Goal: Task Accomplishment & Management: Complete application form

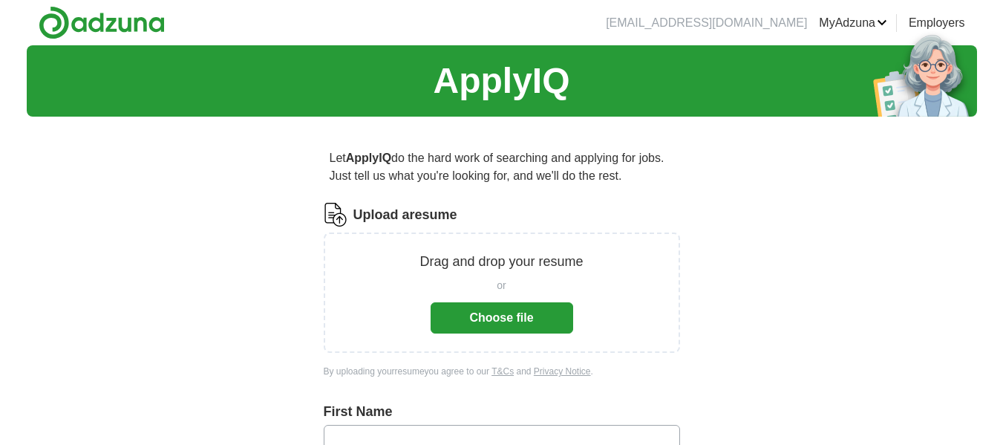
click at [492, 308] on button "Choose file" at bounding box center [502, 317] width 143 height 31
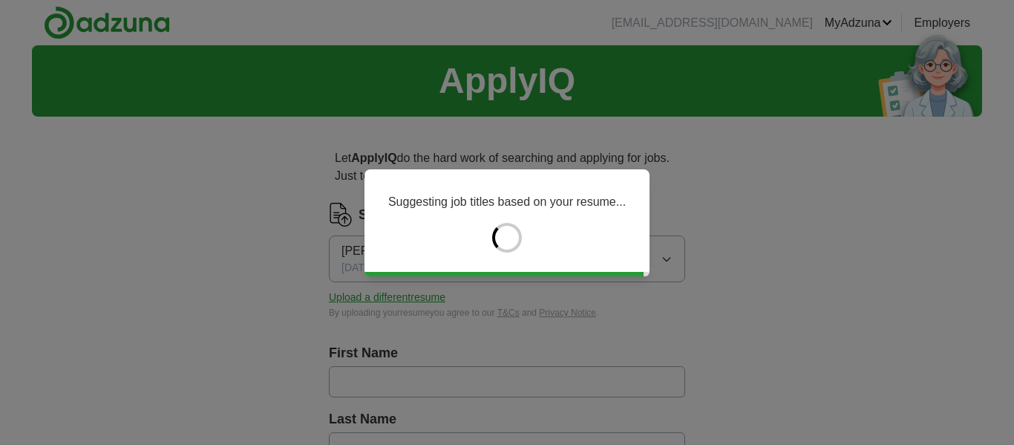
type input "******"
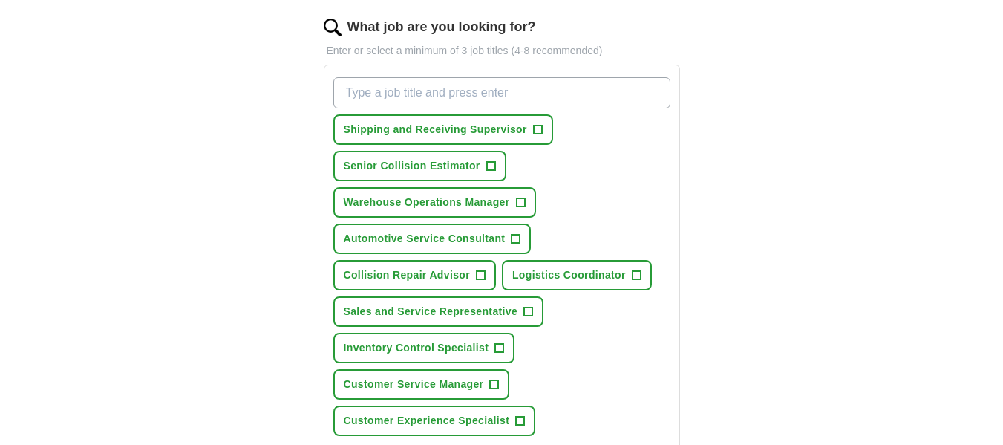
scroll to position [446, 0]
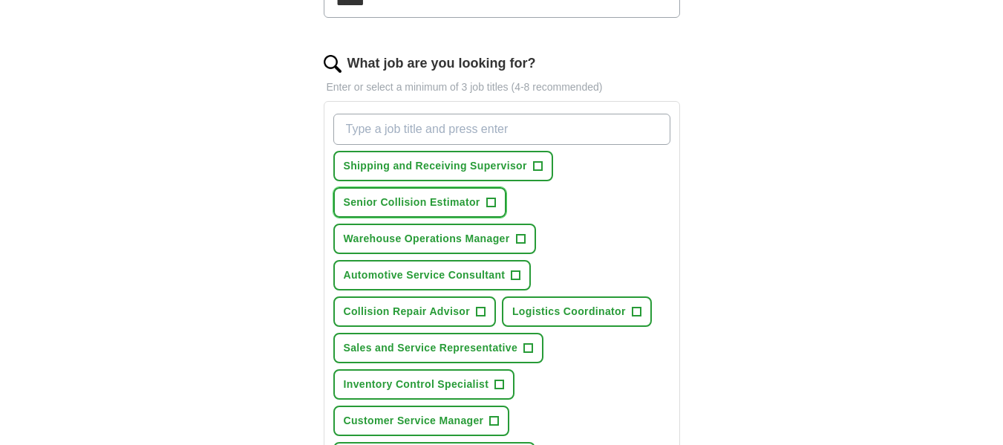
click at [492, 200] on span "+" at bounding box center [490, 203] width 9 height 12
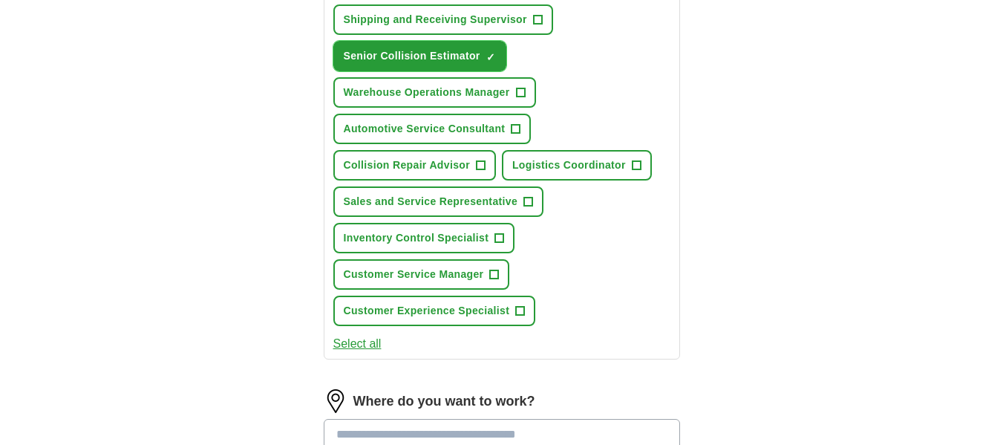
scroll to position [594, 0]
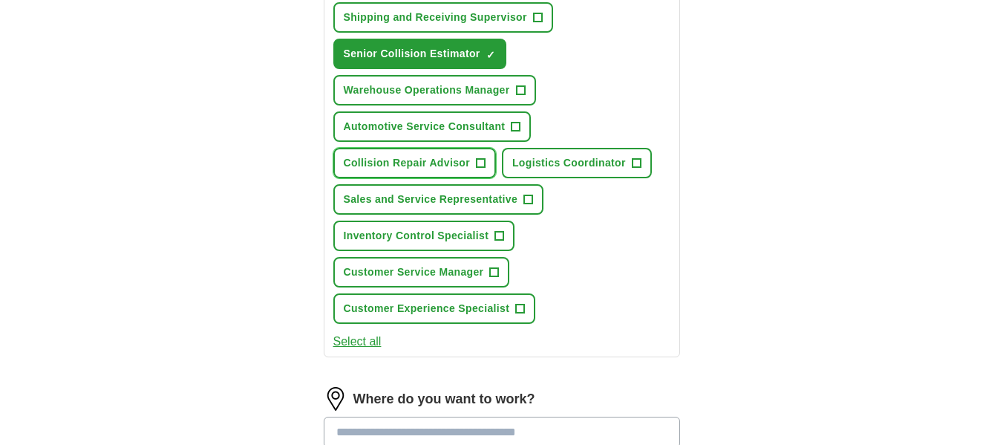
click at [480, 160] on span "+" at bounding box center [480, 163] width 9 height 12
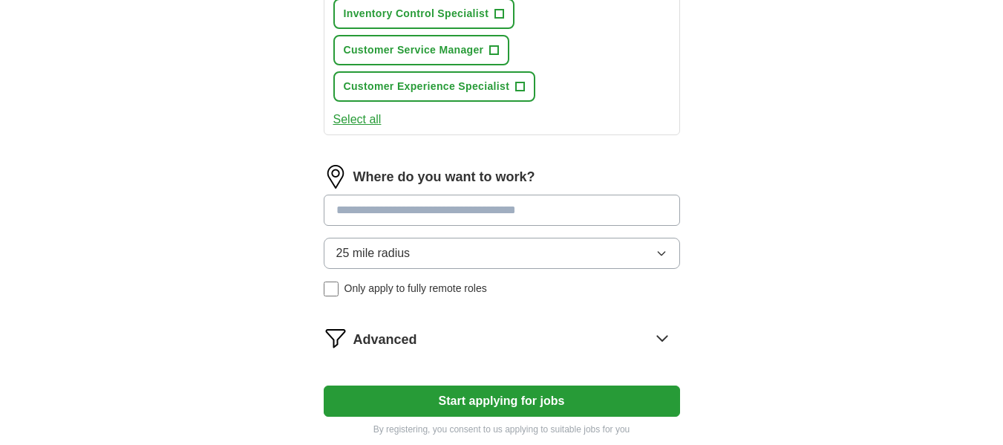
scroll to position [817, 0]
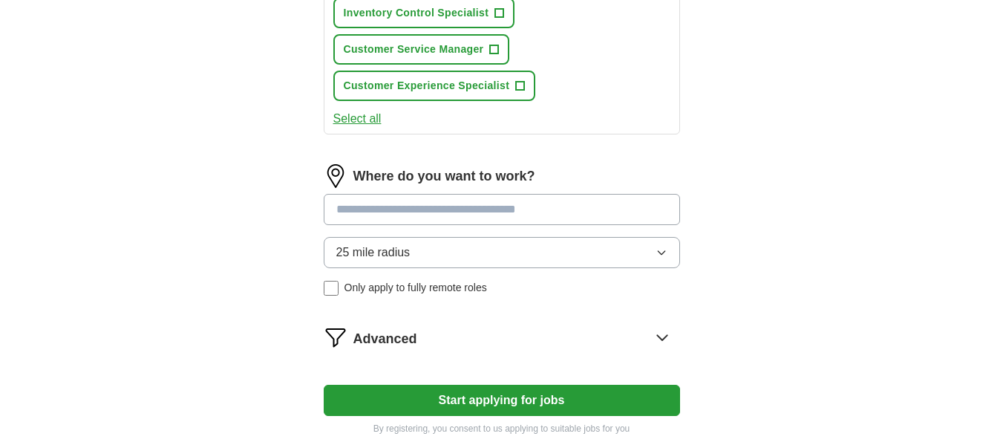
click at [359, 115] on button "Select all" at bounding box center [357, 119] width 48 height 18
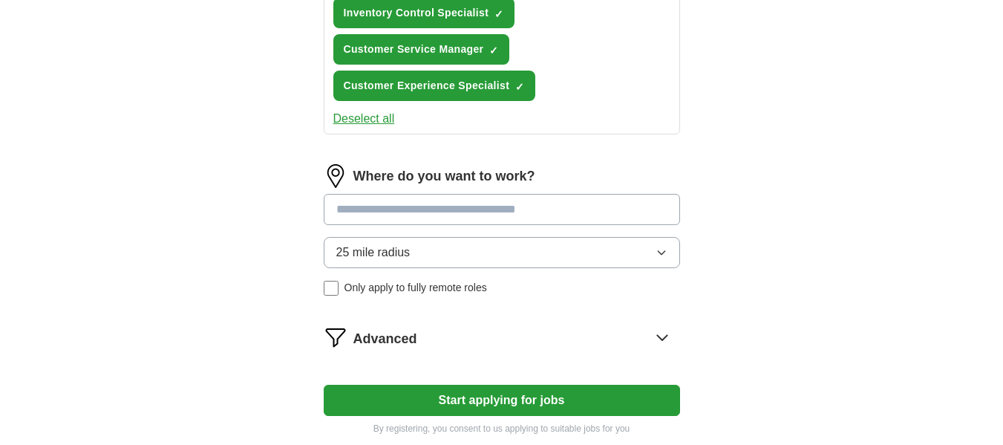
click at [359, 115] on button "Deselect all" at bounding box center [364, 119] width 62 height 18
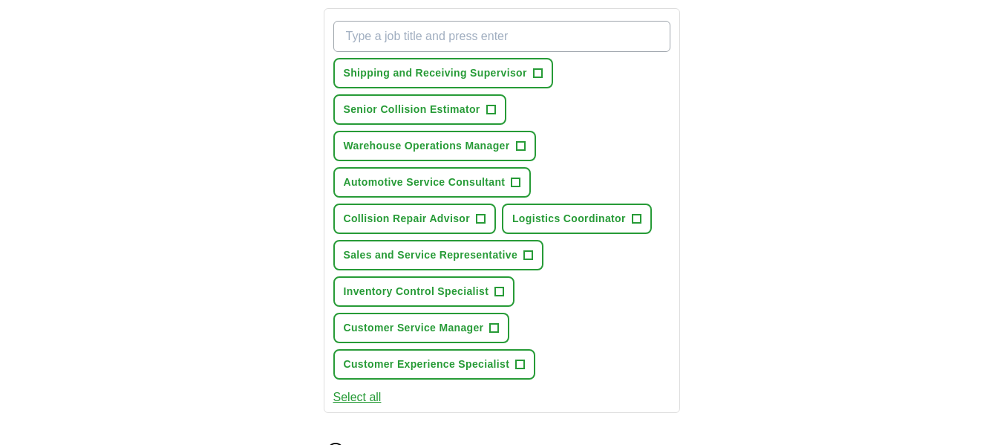
scroll to position [520, 0]
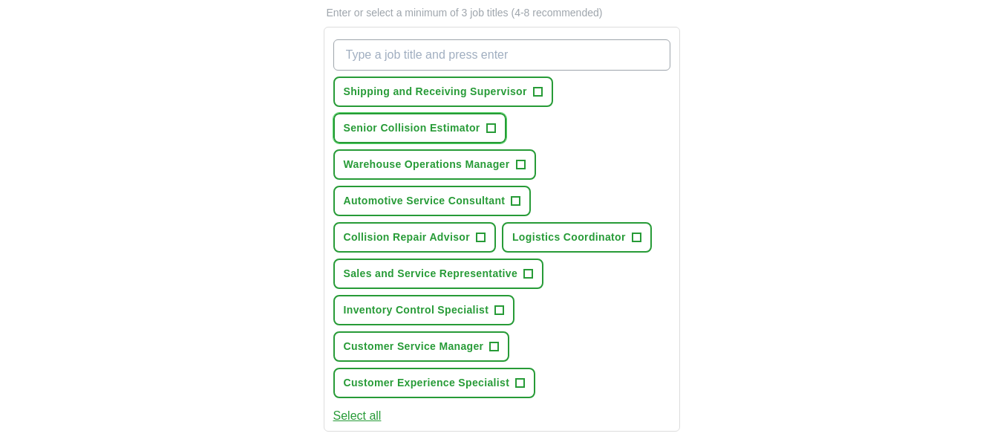
click at [493, 125] on span "+" at bounding box center [490, 129] width 9 height 12
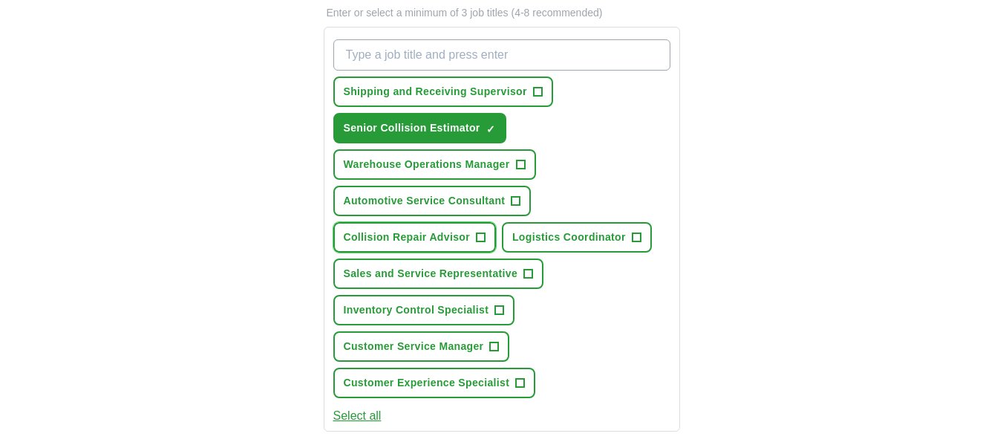
click at [480, 235] on span "+" at bounding box center [480, 238] width 9 height 12
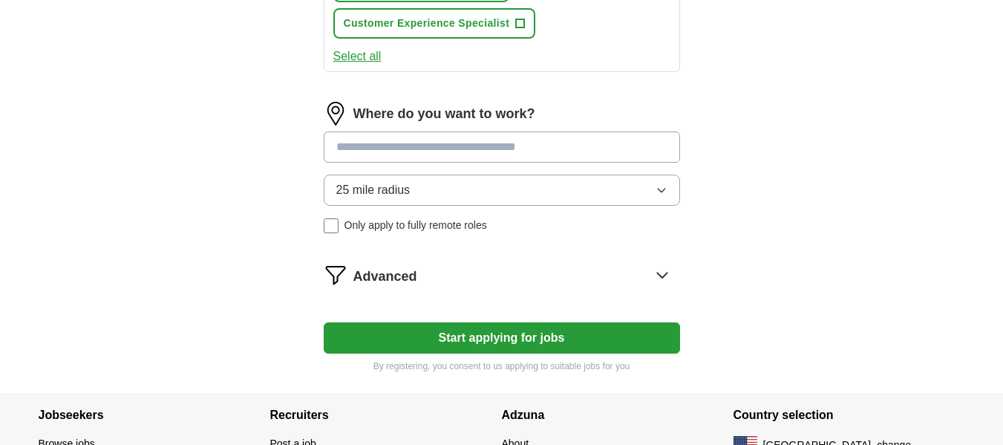
scroll to position [891, 0]
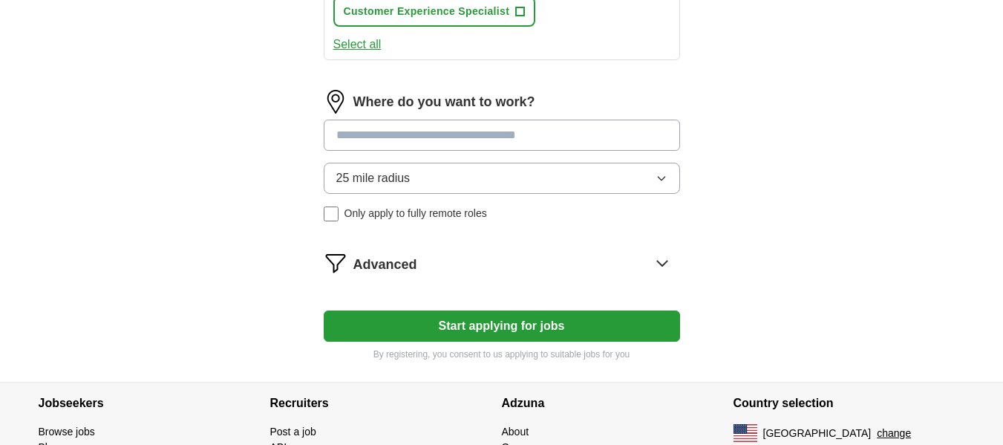
click at [517, 134] on input at bounding box center [502, 135] width 356 height 31
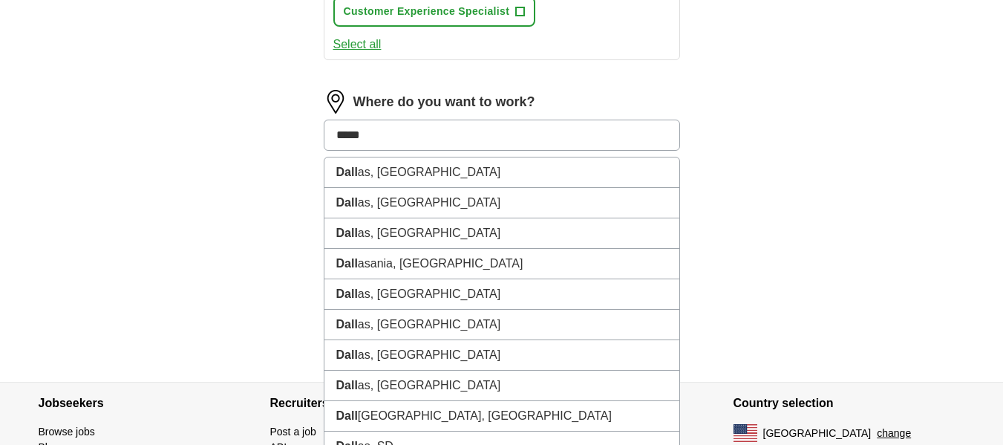
type input "******"
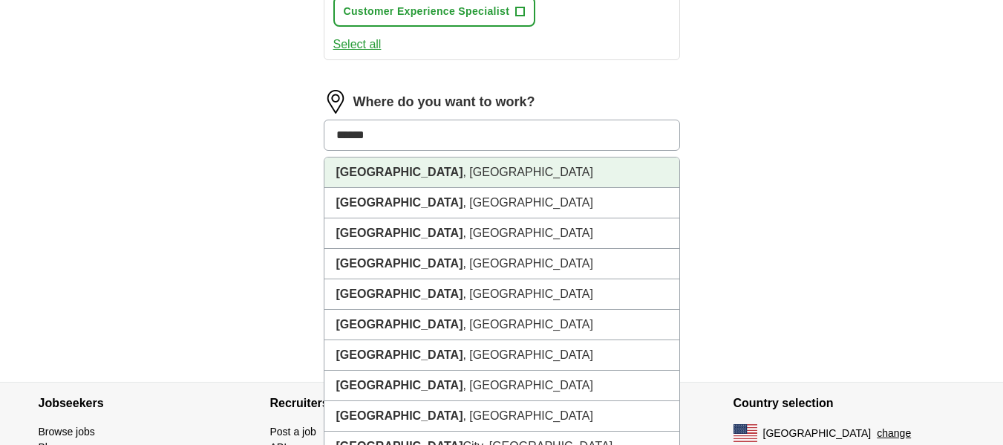
click at [389, 173] on li "[GEOGRAPHIC_DATA] , [GEOGRAPHIC_DATA]" at bounding box center [502, 172] width 355 height 30
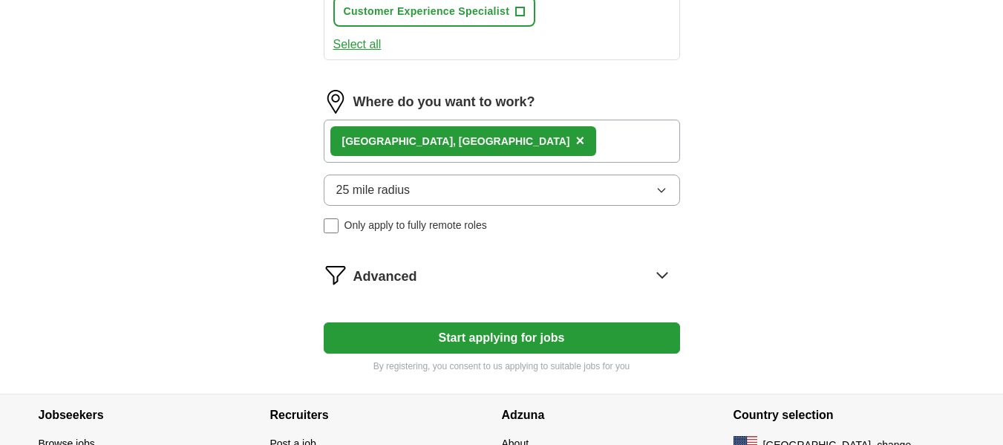
click at [471, 334] on button "Start applying for jobs" at bounding box center [502, 337] width 356 height 31
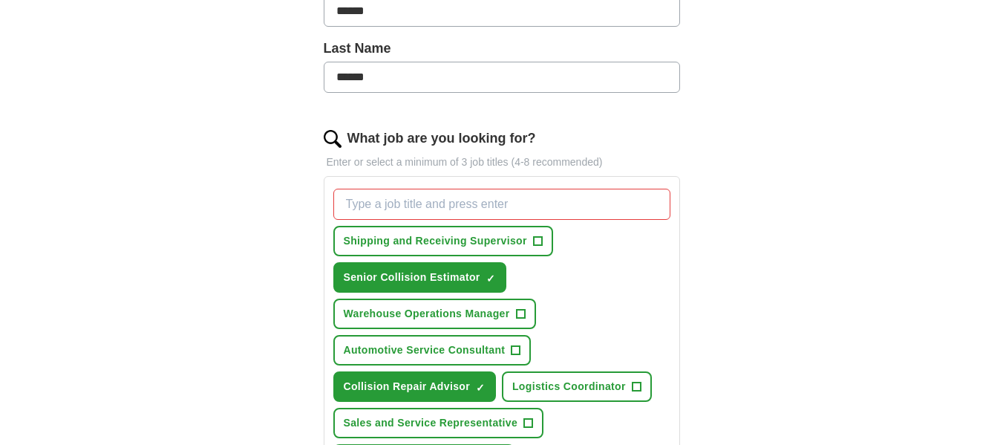
scroll to position [406, 0]
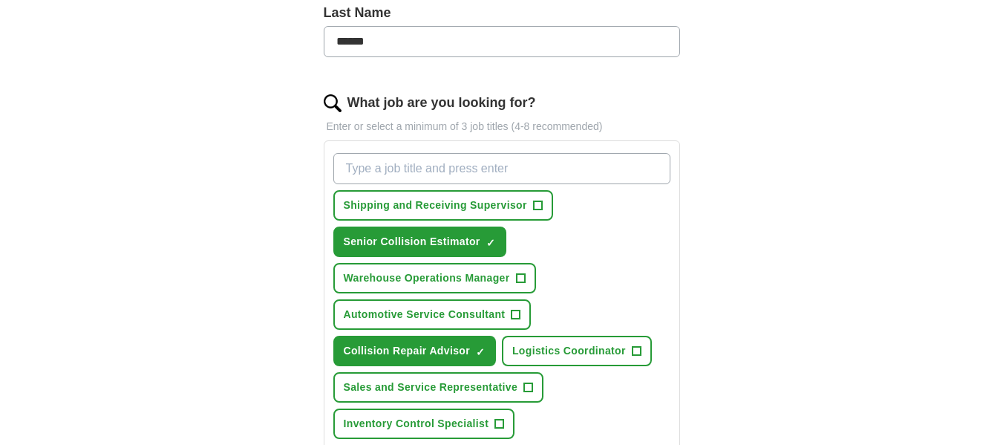
click at [399, 167] on input "What job are you looking for?" at bounding box center [501, 168] width 337 height 31
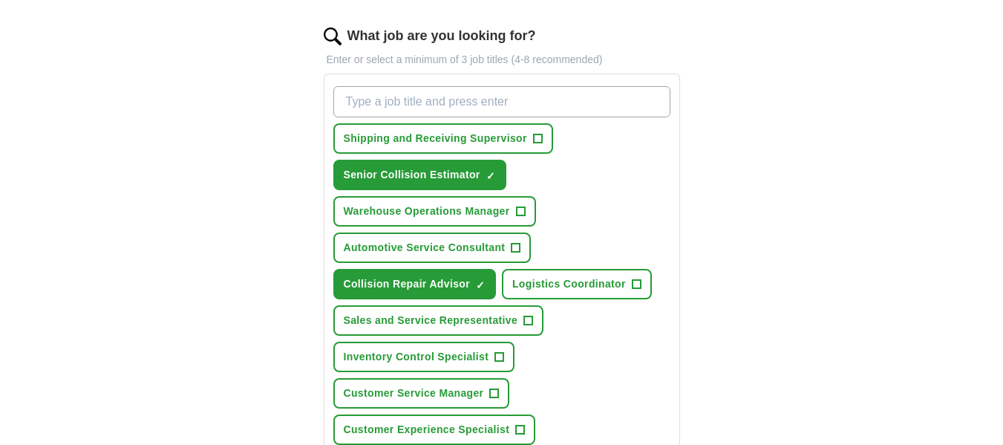
scroll to position [463, 0]
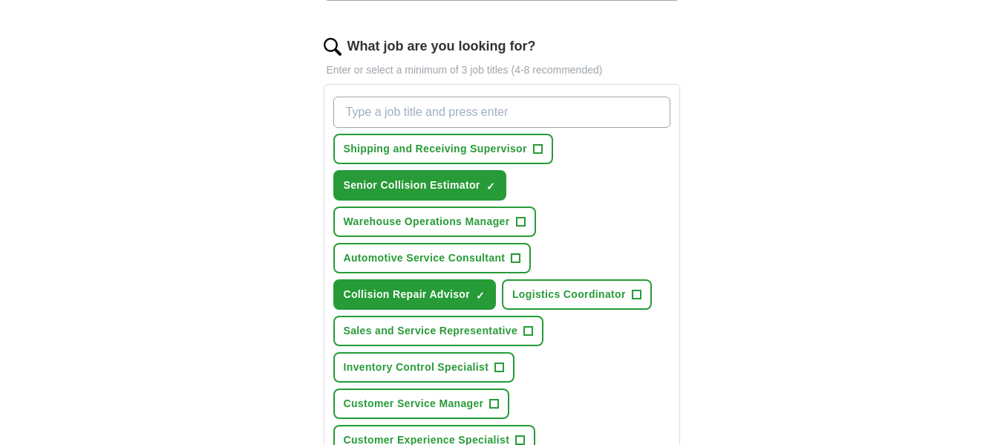
click at [400, 111] on input "What job are you looking for?" at bounding box center [501, 112] width 337 height 31
click at [624, 116] on input "estimater" at bounding box center [501, 112] width 337 height 31
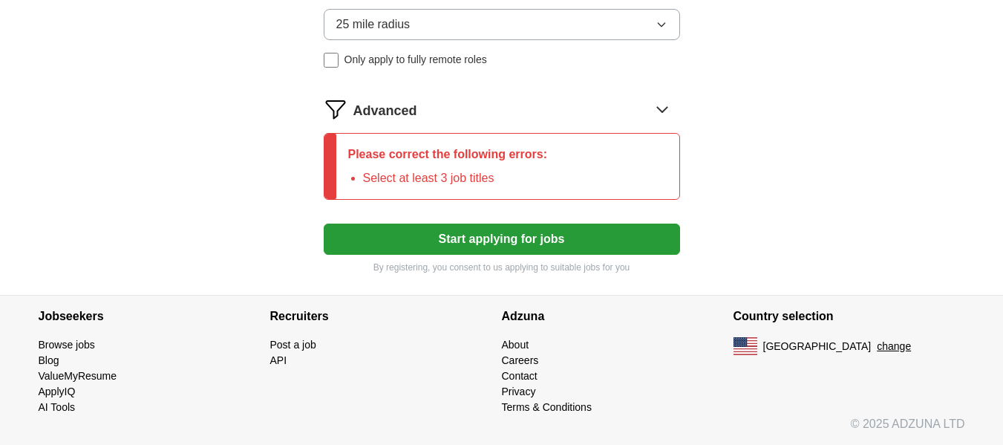
scroll to position [1075, 0]
click at [515, 238] on button "Start applying for jobs" at bounding box center [502, 239] width 356 height 31
click at [493, 238] on button "Start applying for jobs" at bounding box center [502, 239] width 356 height 31
click at [473, 234] on button "Start applying for jobs" at bounding box center [502, 239] width 356 height 31
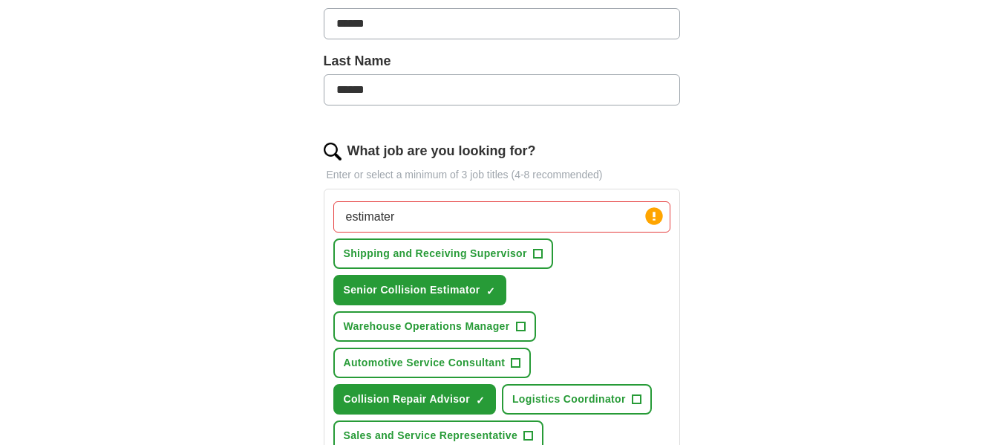
scroll to position [446, 0]
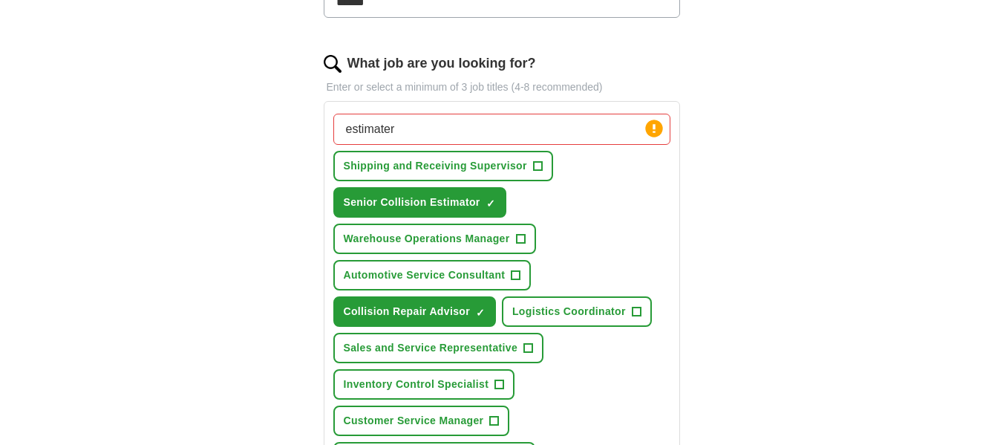
drag, startPoint x: 436, startPoint y: 132, endPoint x: 335, endPoint y: 123, distance: 101.5
click at [330, 124] on div "estimater Press return to add title Shipping and Receiving Supervisor + Senior …" at bounding box center [501, 293] width 343 height 371
paste input "Claims Customer Service Representative"
type input "Claims Customer Service Representative"
click at [642, 194] on div "Claims Customer Service Representative Press return to add title Shipping and R…" at bounding box center [501, 293] width 343 height 371
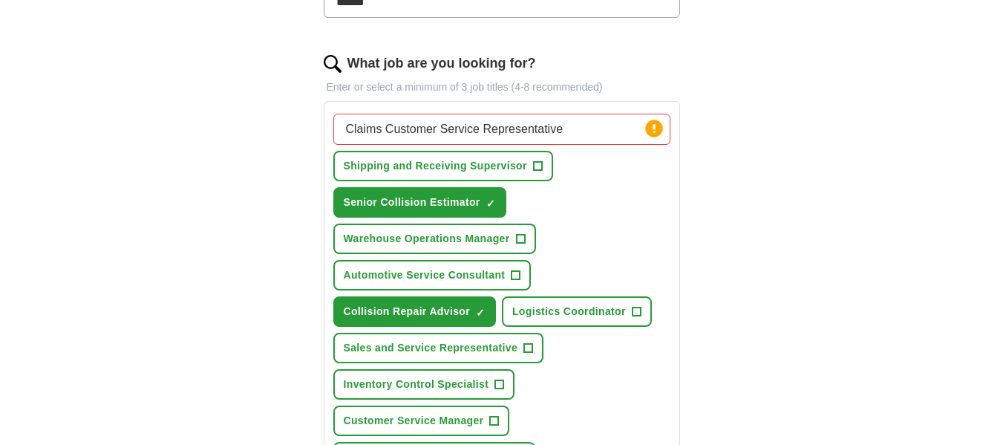
click at [736, 119] on div "Let ApplyIQ do the hard work of searching and applying for jobs. Just tell us w…" at bounding box center [501, 303] width 475 height 1241
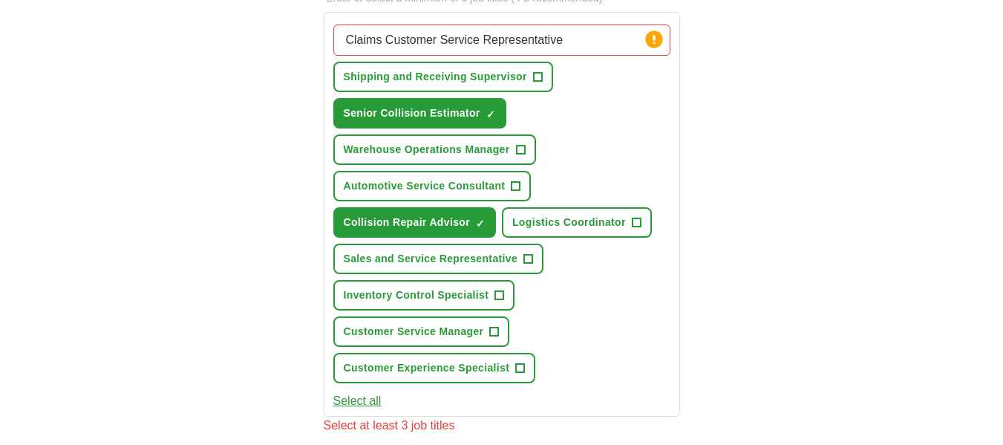
scroll to position [520, 0]
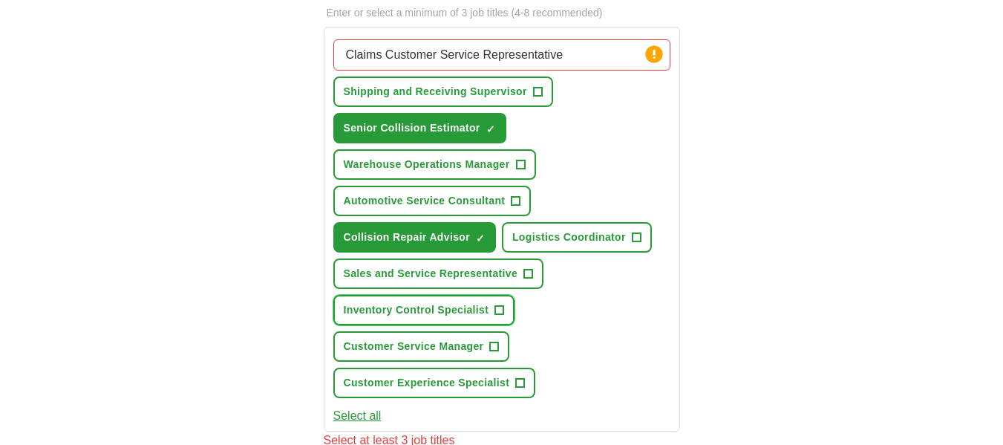
click at [499, 308] on span "+" at bounding box center [499, 310] width 9 height 12
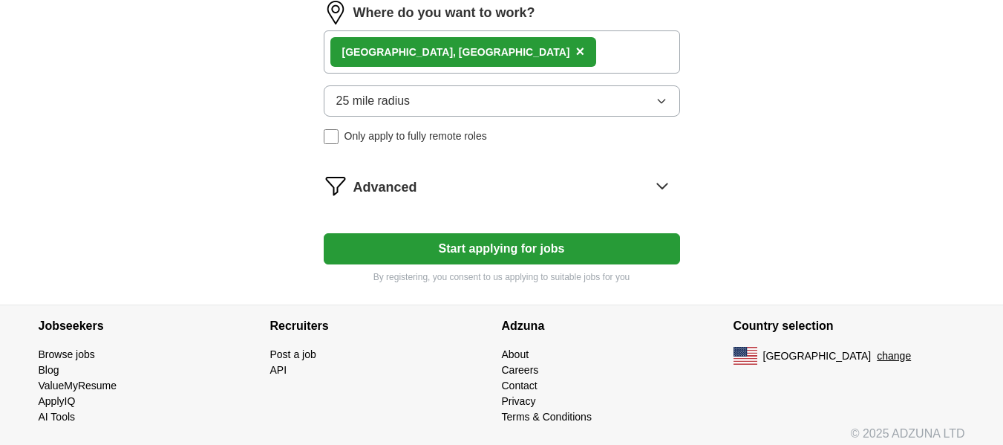
scroll to position [990, 0]
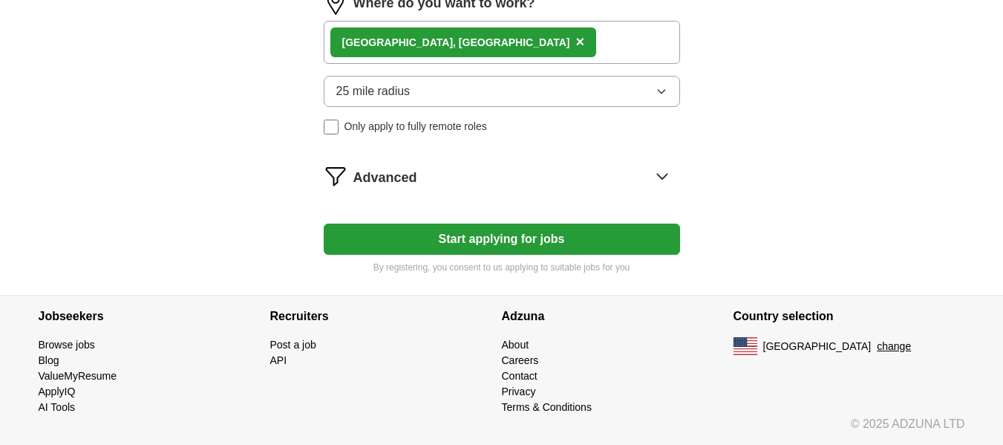
click at [523, 238] on button "Start applying for jobs" at bounding box center [502, 239] width 356 height 31
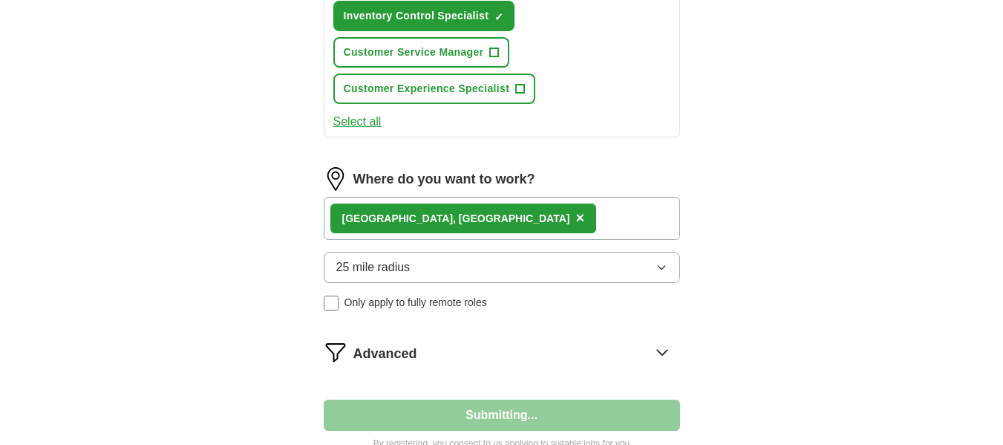
select select "**"
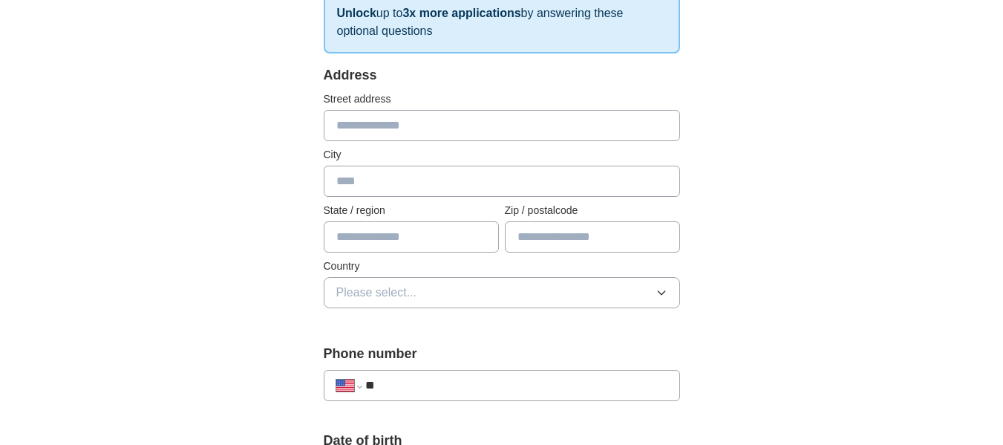
scroll to position [297, 0]
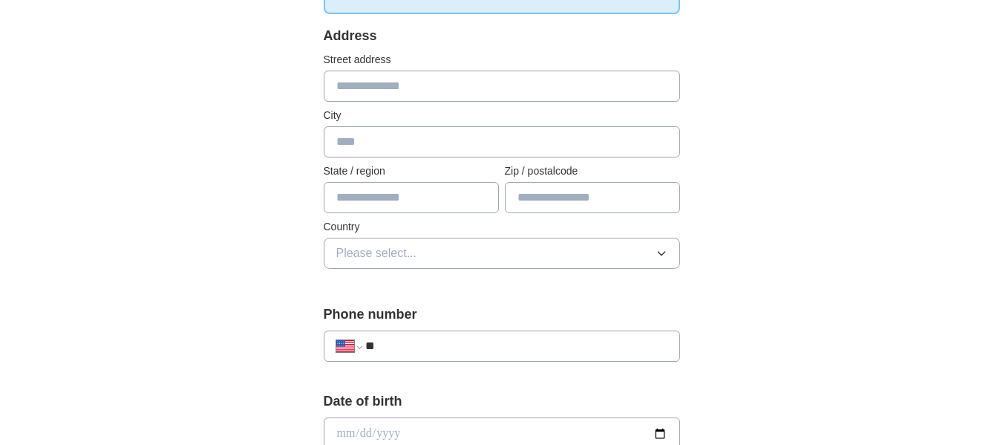
click at [369, 85] on input "text" at bounding box center [502, 86] width 356 height 31
type input "**********"
type input "******"
type input "*****"
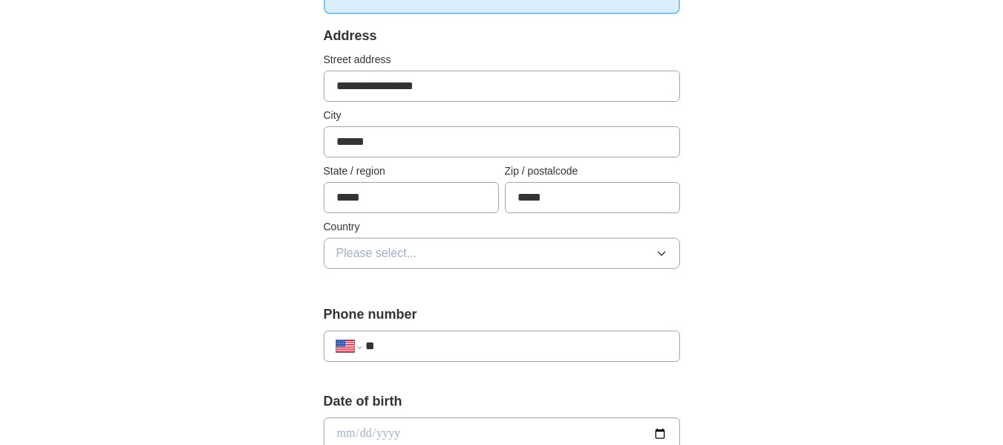
click at [668, 250] on button "Please select..." at bounding box center [502, 253] width 356 height 31
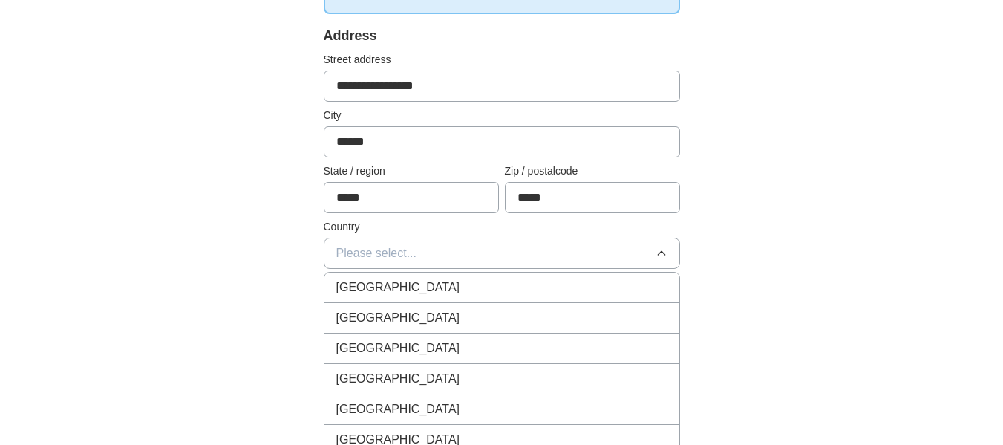
click at [431, 314] on div "[GEOGRAPHIC_DATA]" at bounding box center [501, 318] width 331 height 18
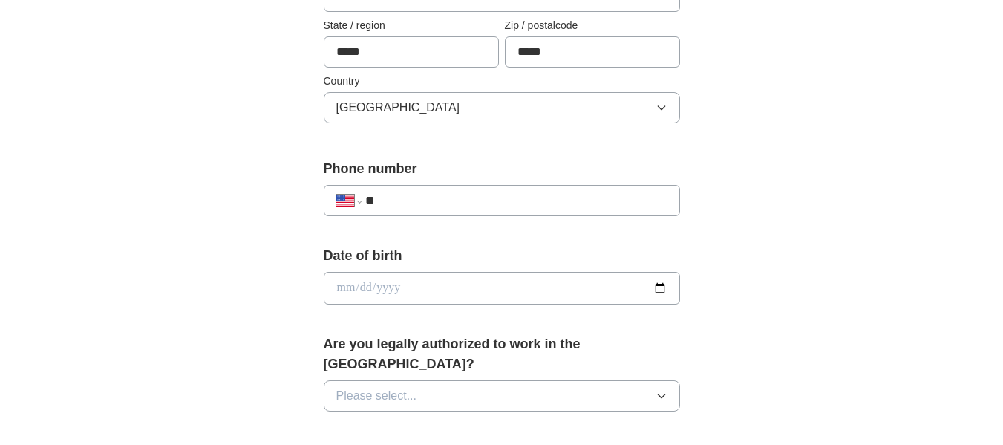
scroll to position [446, 0]
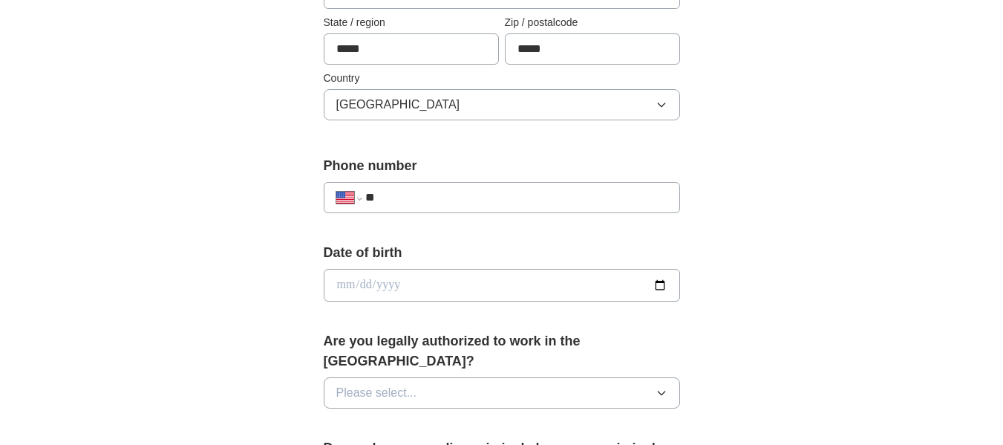
click at [511, 195] on input "**" at bounding box center [515, 198] width 301 height 18
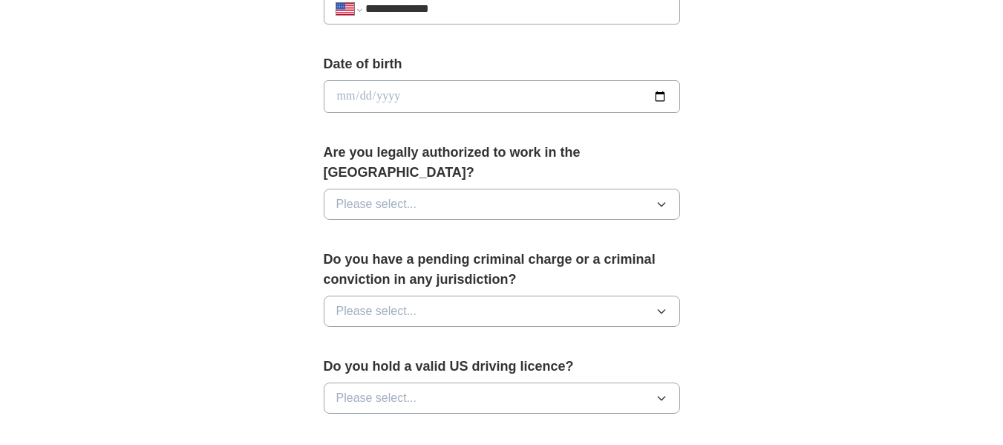
scroll to position [668, 0]
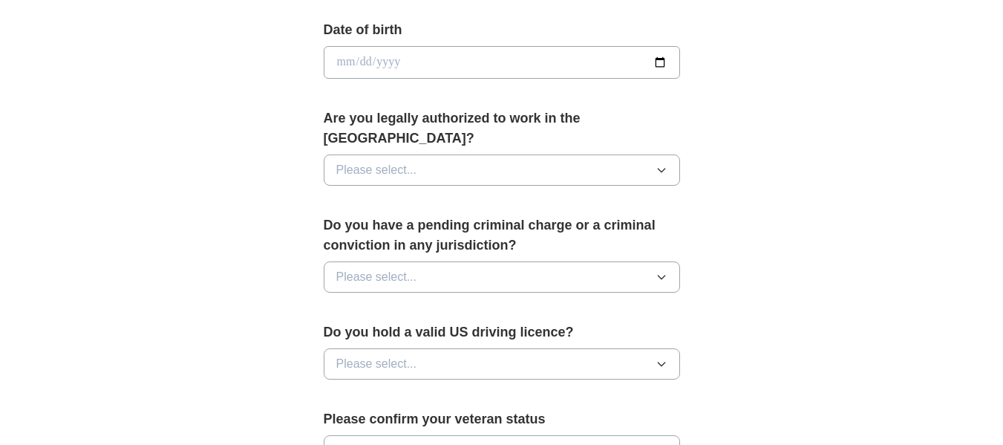
type input "**********"
click at [659, 60] on input "date" at bounding box center [502, 62] width 356 height 33
type input "**********"
click at [658, 164] on icon "button" at bounding box center [662, 170] width 12 height 12
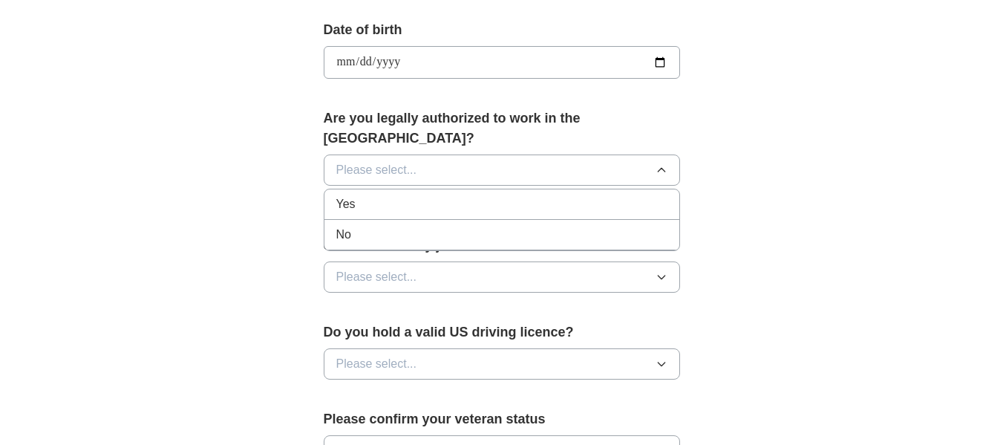
click at [380, 195] on div "Yes" at bounding box center [501, 204] width 331 height 18
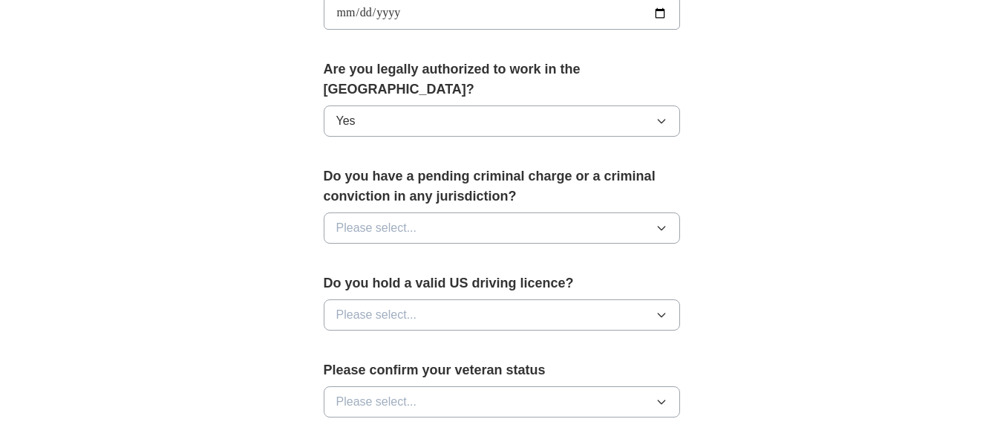
scroll to position [743, 0]
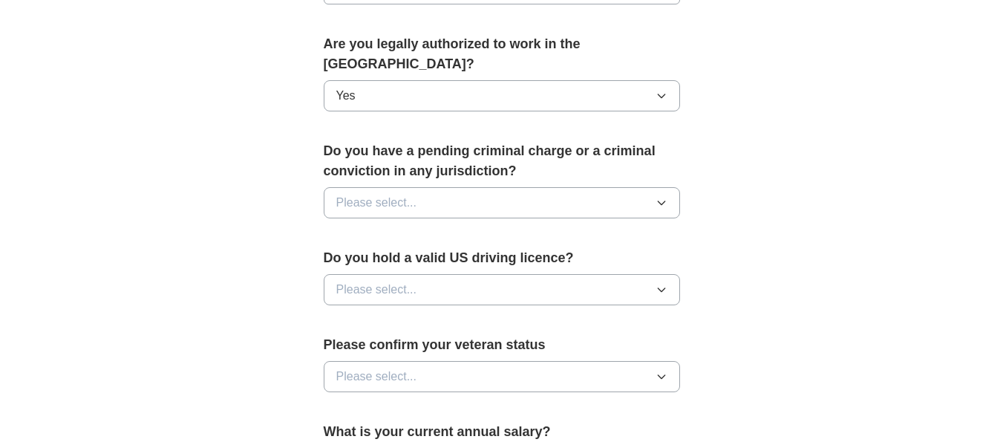
click at [659, 197] on icon "button" at bounding box center [662, 203] width 12 height 12
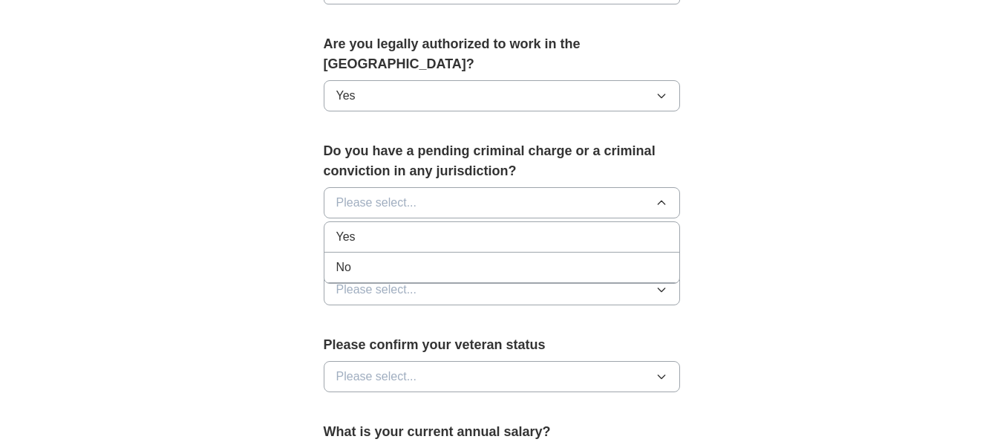
click at [447, 228] on div "Yes" at bounding box center [501, 237] width 331 height 18
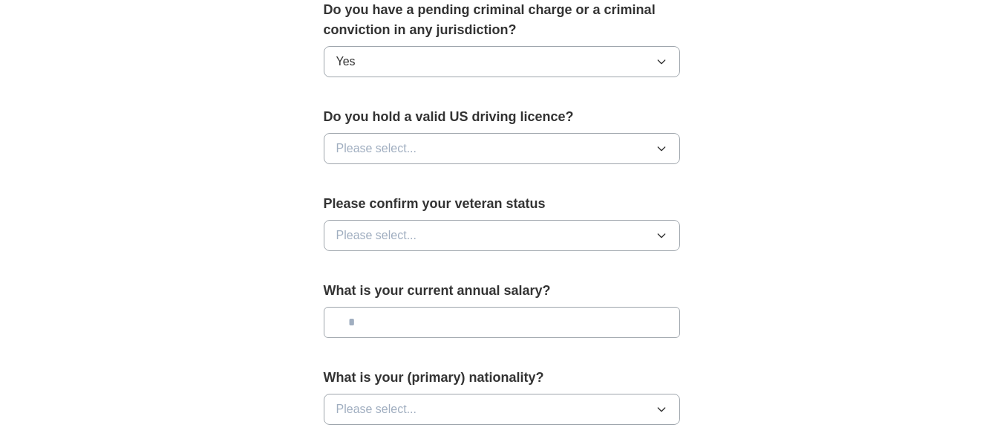
scroll to position [891, 0]
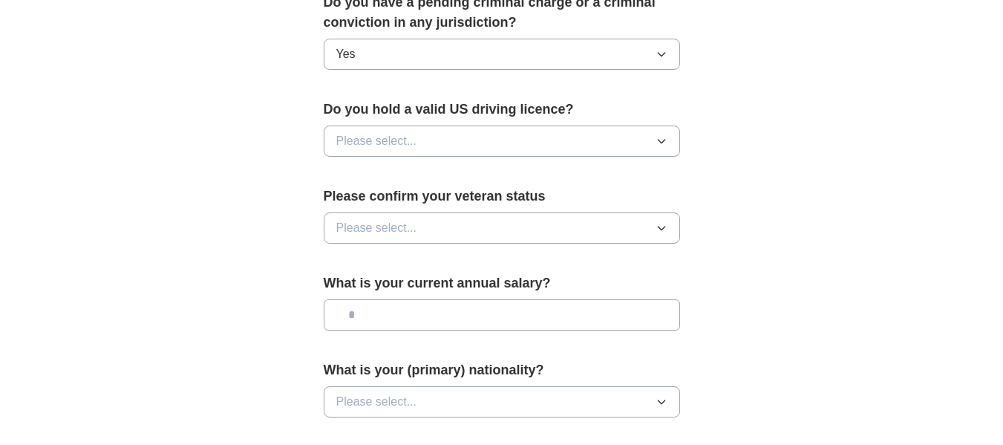
click at [668, 125] on button "Please select..." at bounding box center [502, 140] width 356 height 31
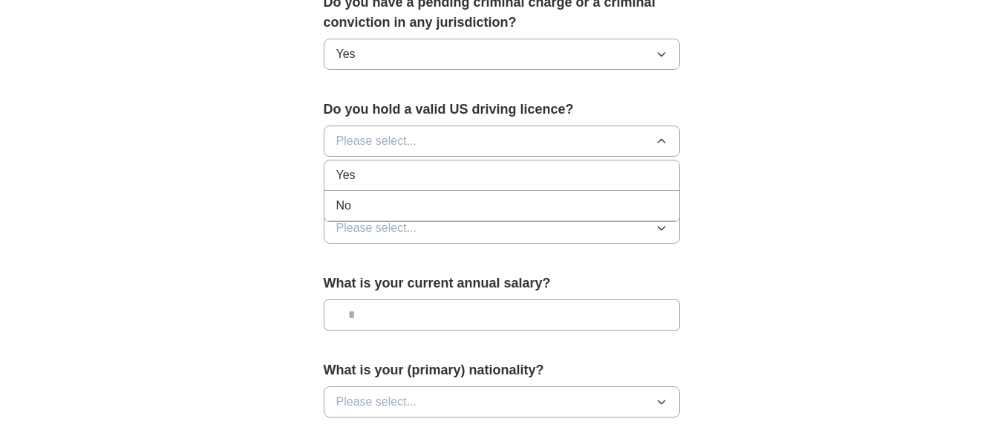
click at [429, 166] on div "Yes" at bounding box center [501, 175] width 331 height 18
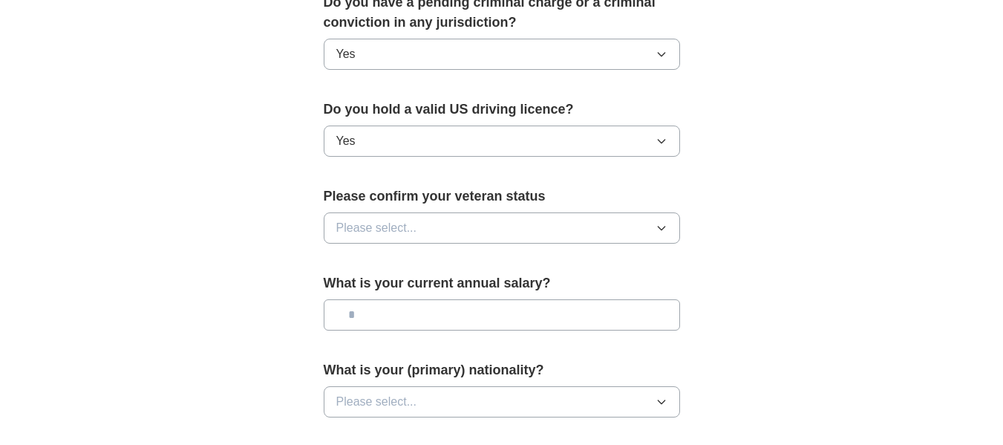
click at [663, 222] on icon "button" at bounding box center [662, 228] width 12 height 12
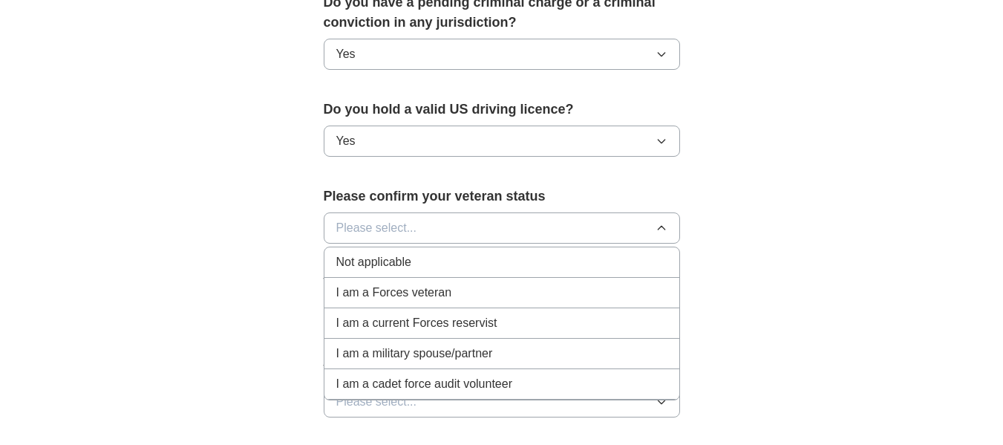
click at [417, 253] on div "Not applicable" at bounding box center [501, 262] width 331 height 18
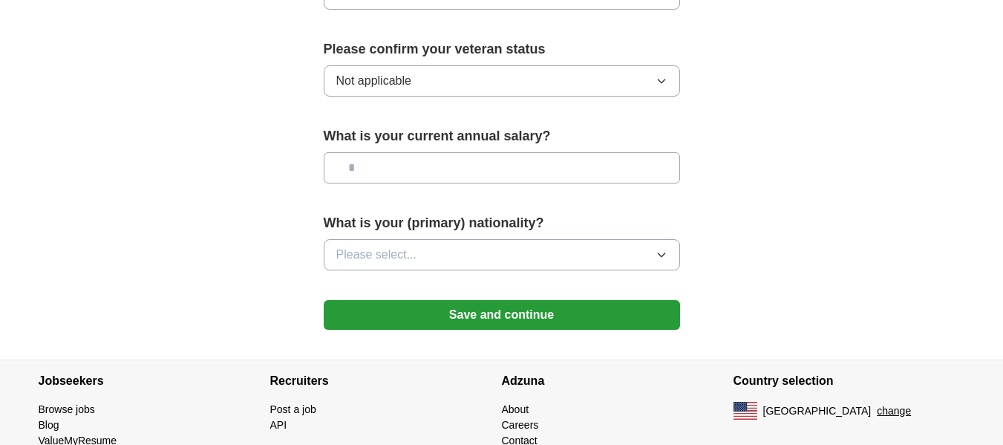
scroll to position [1040, 0]
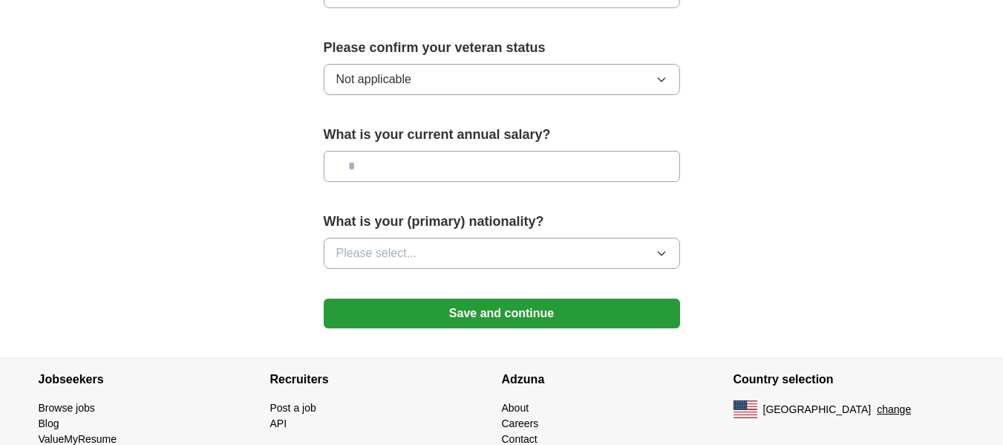
click at [454, 151] on input "text" at bounding box center [502, 166] width 356 height 31
type input "*******"
click at [662, 247] on icon "button" at bounding box center [662, 253] width 12 height 12
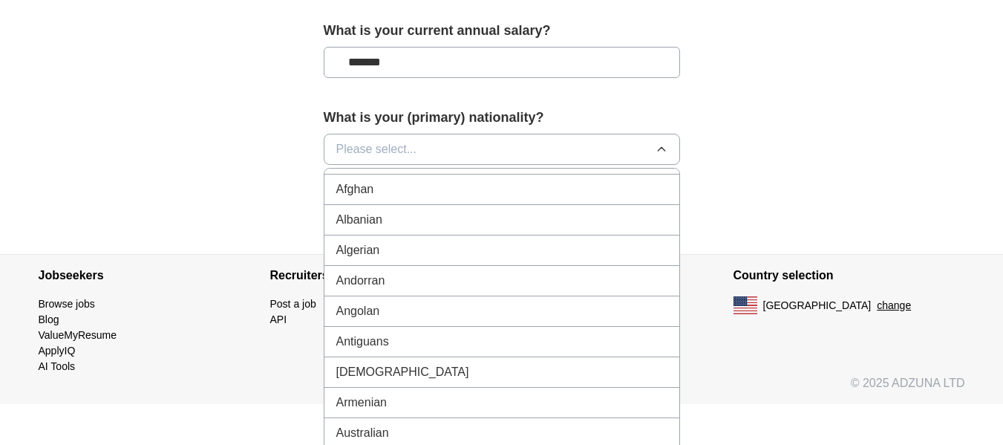
scroll to position [0, 0]
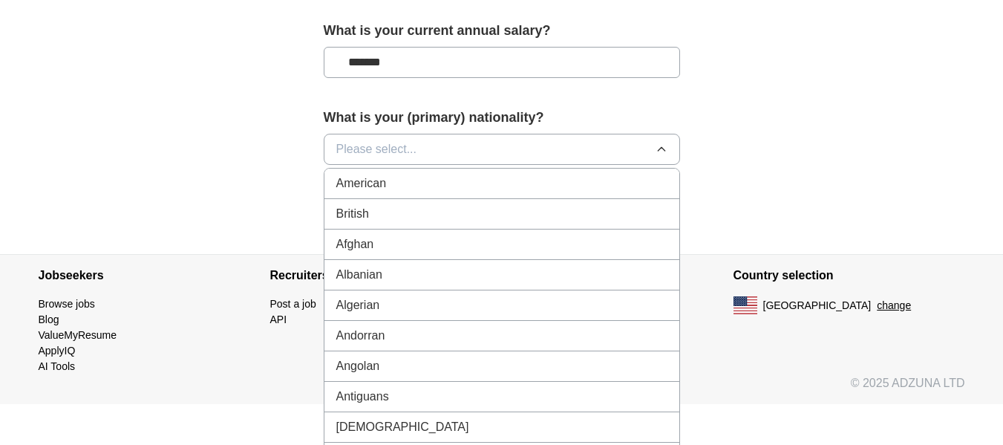
click at [454, 175] on div "American" at bounding box center [501, 184] width 331 height 18
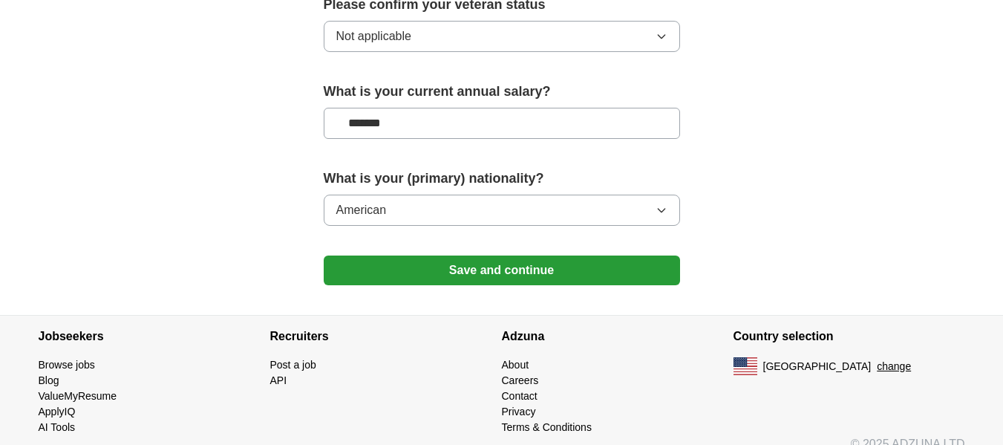
click at [498, 255] on button "Save and continue" at bounding box center [502, 270] width 356 height 30
